Goal: Task Accomplishment & Management: Manage account settings

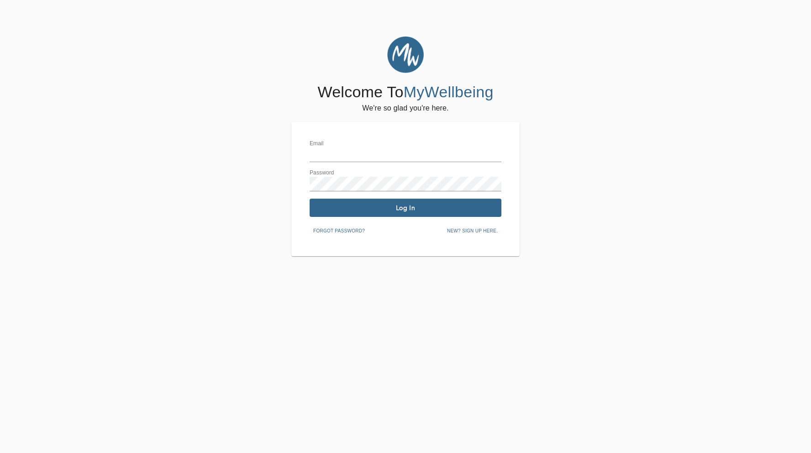
type input "[PERSON_NAME][EMAIL_ADDRESS][DOMAIN_NAME]"
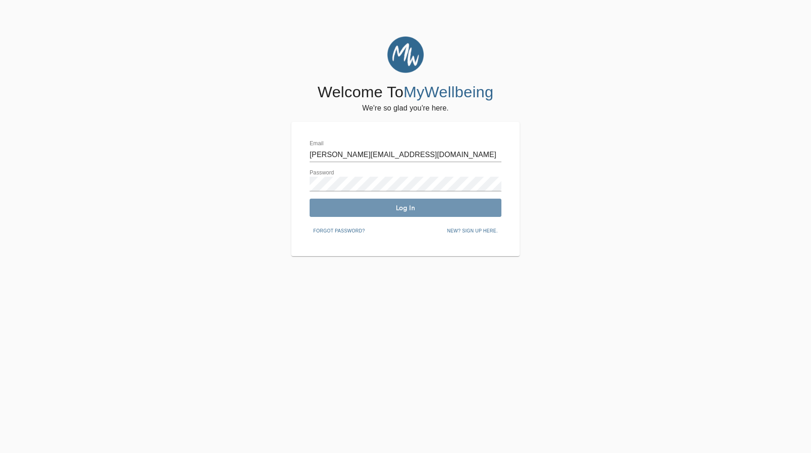
click at [374, 204] on span "Log In" at bounding box center [405, 208] width 185 height 9
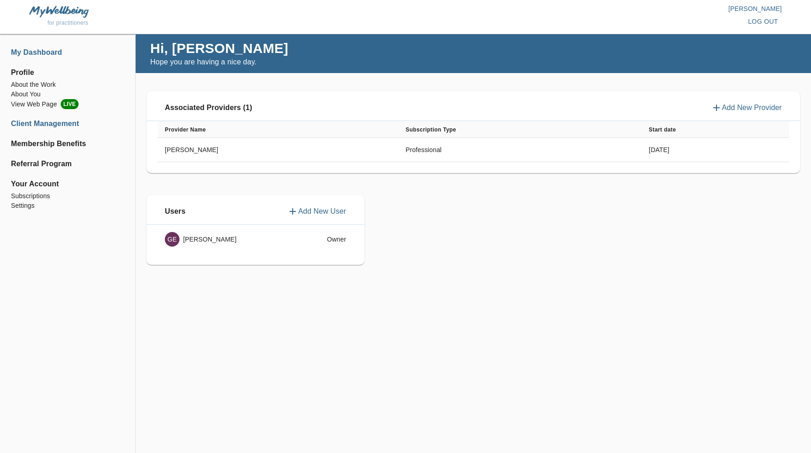
click at [49, 124] on li "Client Management" at bounding box center [67, 123] width 113 height 11
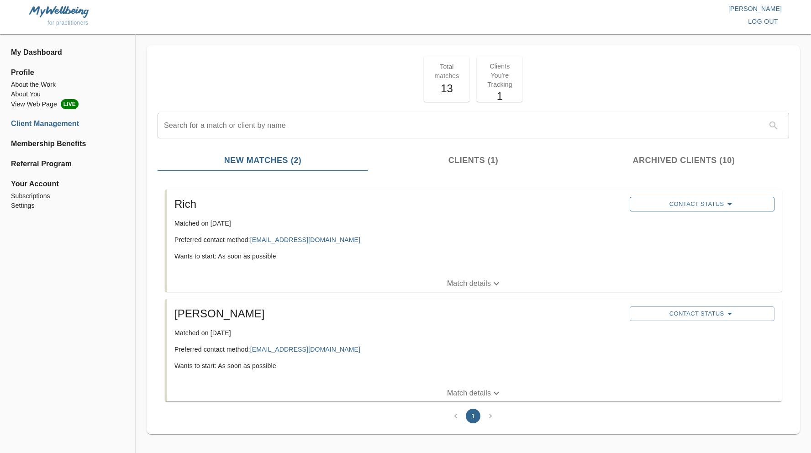
click at [677, 208] on span "Contact Status" at bounding box center [702, 204] width 135 height 11
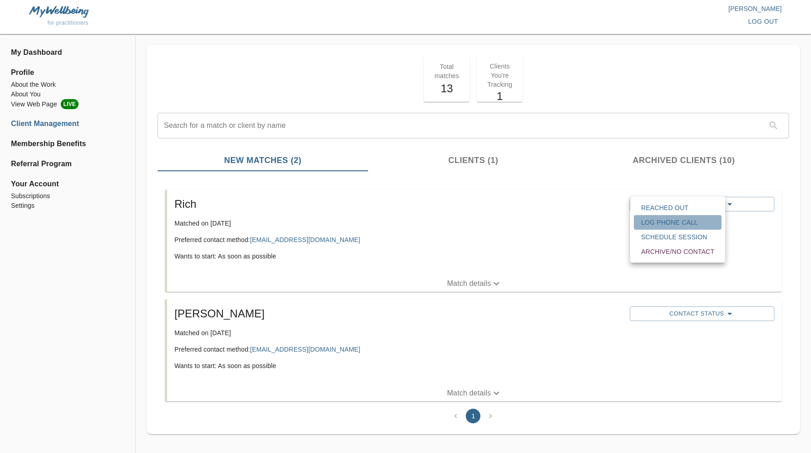
click at [677, 226] on span "Log Phone Call" at bounding box center [677, 222] width 73 height 9
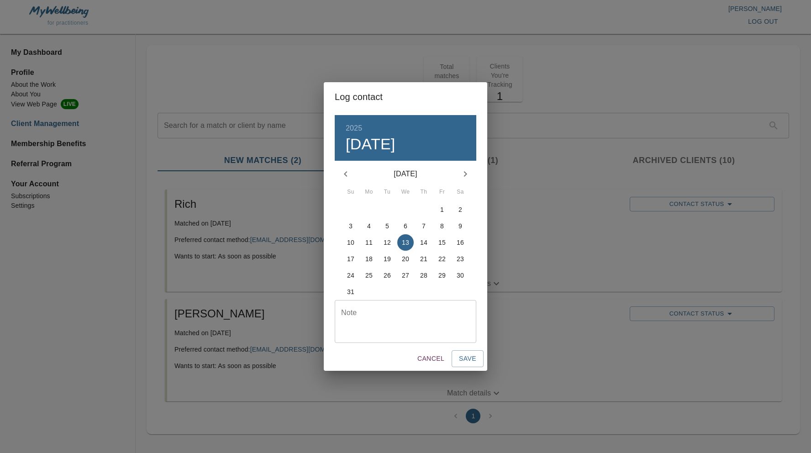
click at [692, 199] on div "Log contact 2025 Wed, Aug [DATE] Mo Tu We Th Fr Sa 27 28 29 30 31 1 2 3 4 5 6 7…" at bounding box center [405, 226] width 811 height 453
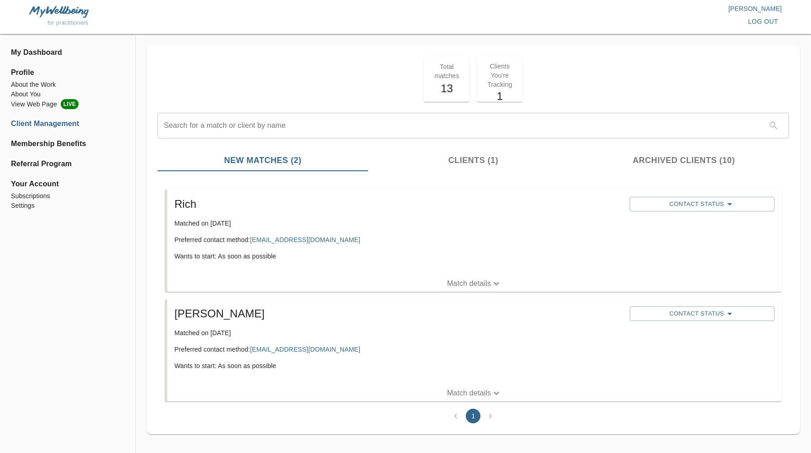
click at [705, 212] on div "Contact Status" at bounding box center [702, 204] width 148 height 18
click at [693, 204] on span "Contact Status" at bounding box center [702, 204] width 135 height 11
click at [685, 208] on span "Reached Out" at bounding box center [677, 207] width 73 height 9
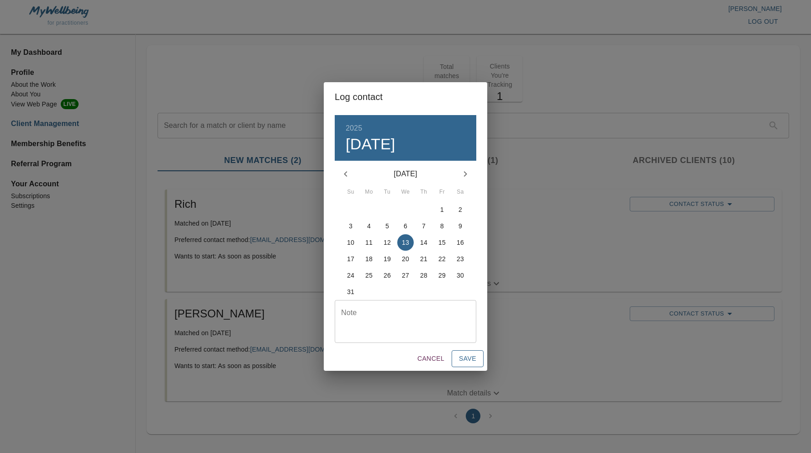
click at [473, 363] on span "Save" at bounding box center [467, 358] width 17 height 11
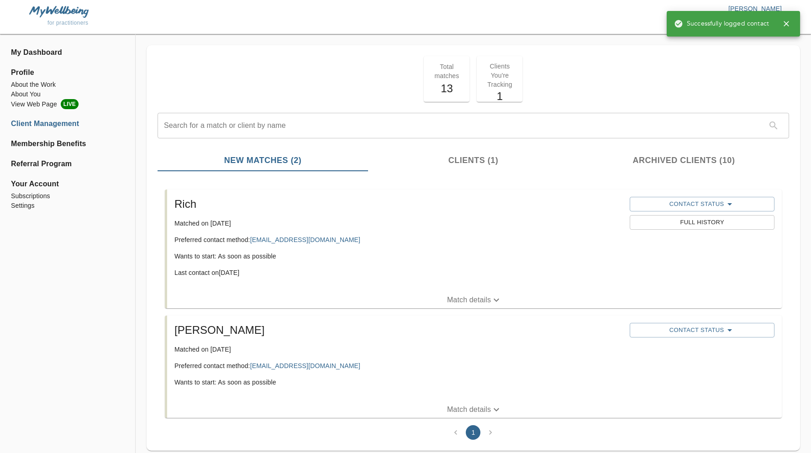
click at [388, 267] on div "Rich Matched on [DATE] Preferred contact method: [EMAIL_ADDRESS][DOMAIN_NAME] W…" at bounding box center [398, 240] width 455 height 95
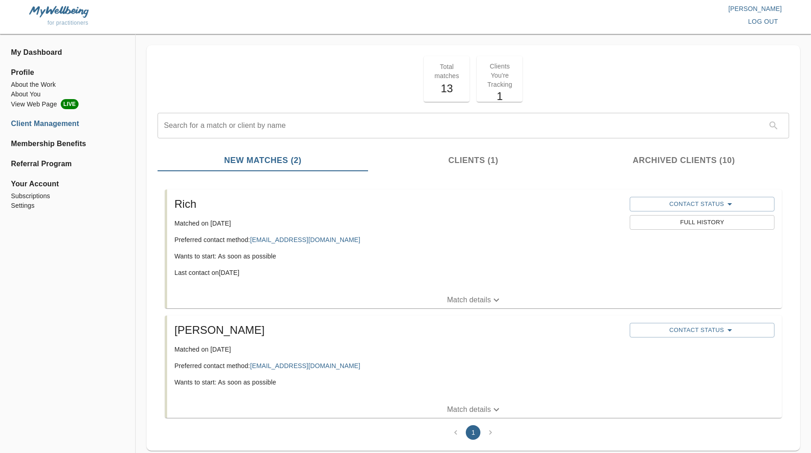
click at [487, 160] on span "Clients (1)" at bounding box center [474, 160] width 200 height 12
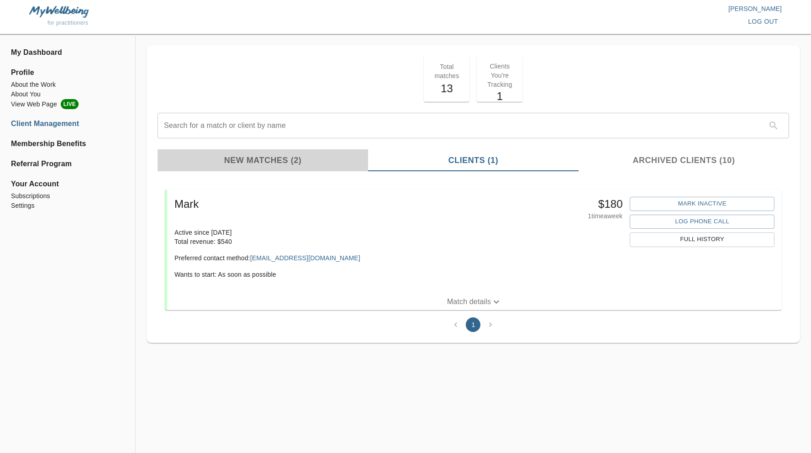
click at [245, 162] on span "New Matches (2)" at bounding box center [263, 160] width 200 height 12
